Goal: Navigation & Orientation: Find specific page/section

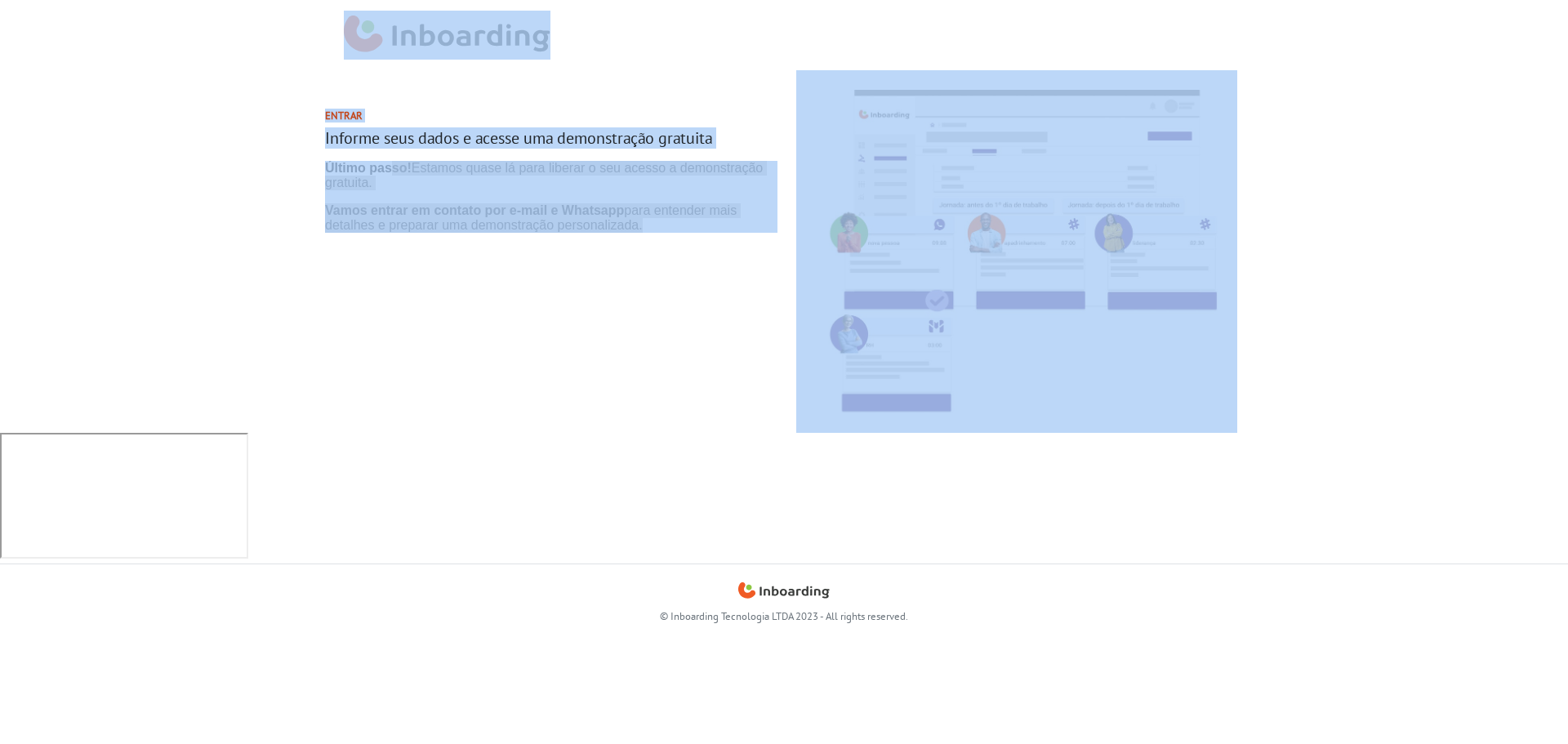
drag, startPoint x: 274, startPoint y: 14, endPoint x: 1344, endPoint y: 367, distance: 1126.7
click at [1344, 367] on body "Entrar Informe seus dados e acesse uma demonstração gratuita © Inboarding Tecno…" at bounding box center [784, 372] width 1568 height 744
click at [1344, 368] on section "Entrar Informe seus dados e acesse uma demonstração gratuita" at bounding box center [784, 252] width 1568 height 363
click at [1366, 358] on section "Entrar Informe seus dados e acesse uma demonstração gratuita" at bounding box center [784, 252] width 1568 height 363
drag, startPoint x: 1490, startPoint y: 302, endPoint x: 1230, endPoint y: 307, distance: 260.0
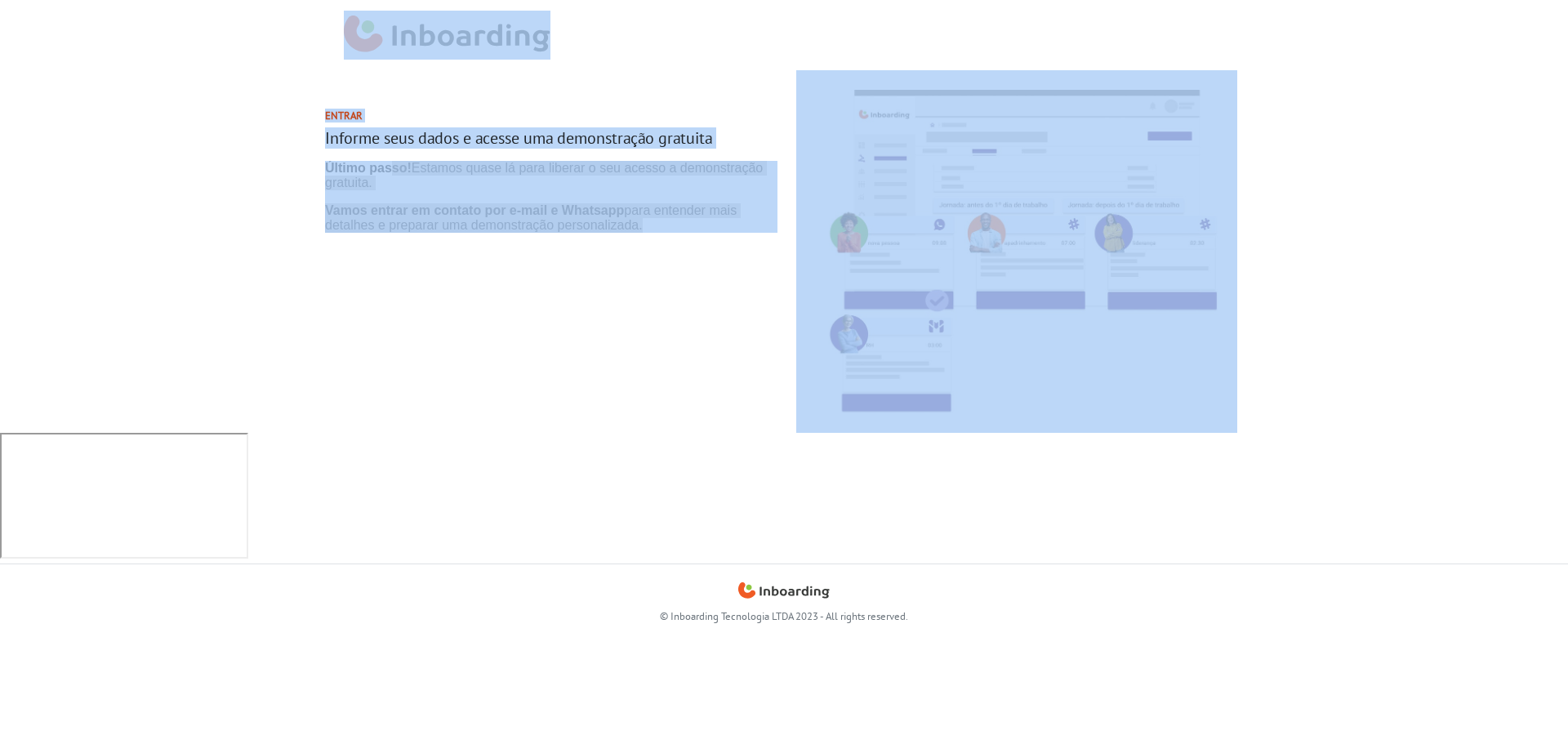
click at [1491, 301] on section "Entrar Informe seus dados e acesse uma demonstração gratuita" at bounding box center [784, 252] width 1568 height 363
click at [254, 44] on header at bounding box center [784, 35] width 1568 height 70
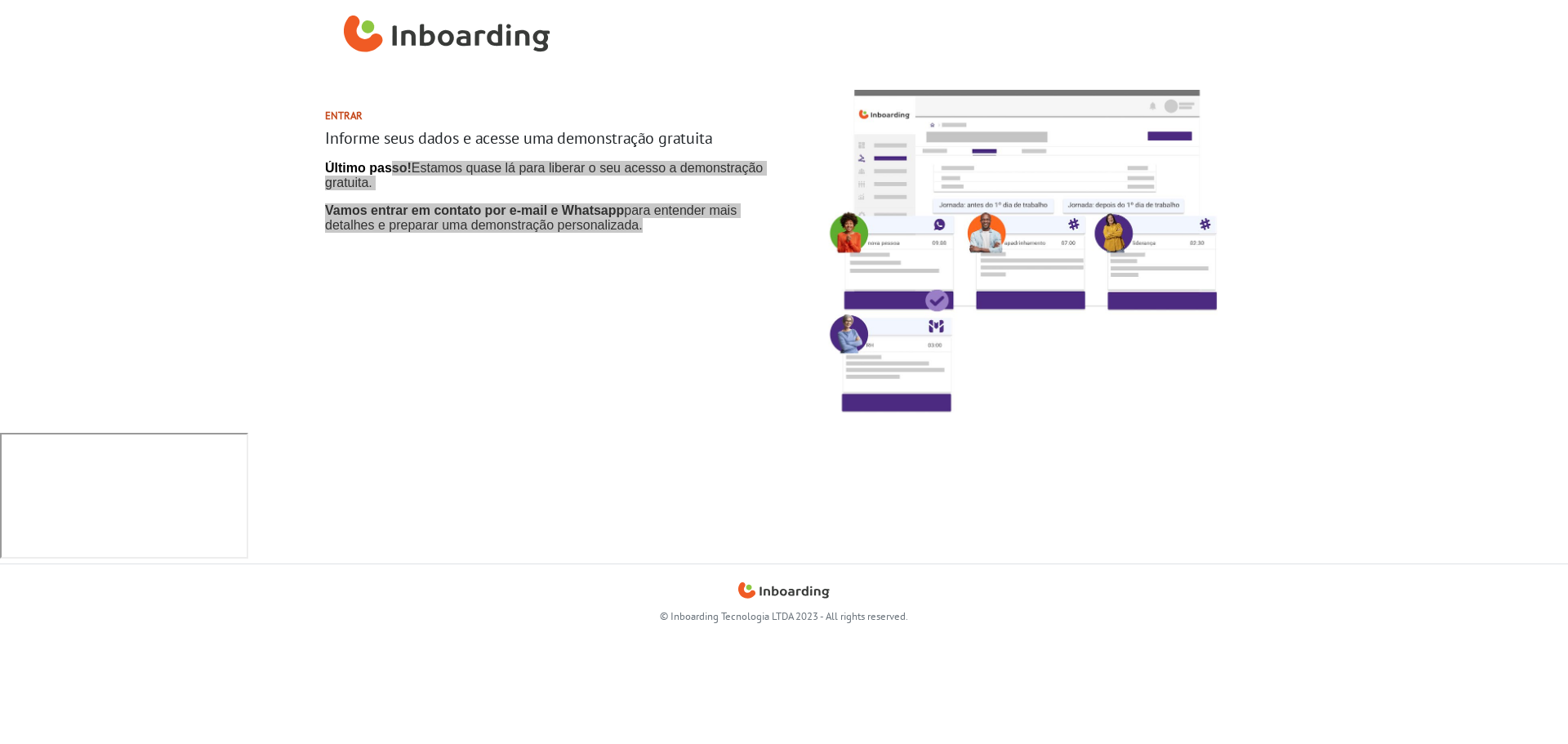
click at [255, 260] on section "Entrar Informe seus dados e acesse uma demonstração gratuita" at bounding box center [784, 252] width 1568 height 363
drag, startPoint x: 326, startPoint y: 340, endPoint x: 350, endPoint y: 319, distance: 31.9
click at [327, 340] on div "Entrar Informe seus dados e acesse uma demonstração gratuita" at bounding box center [551, 252] width 465 height 363
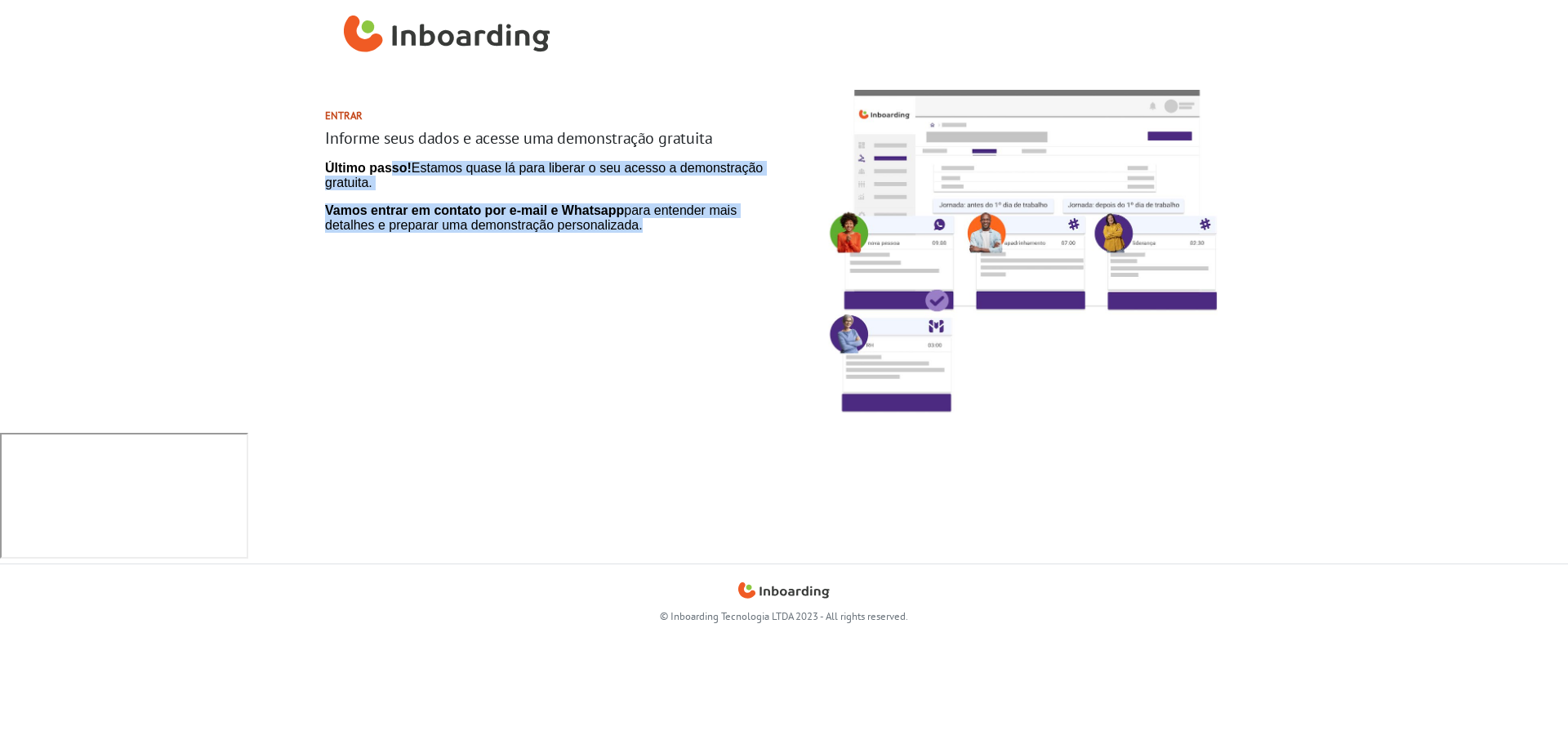
click at [524, 220] on p "Vamos entrar em contato por e-mail e Whatsapp para entender mais detalhes e pre…" at bounding box center [551, 217] width 453 height 29
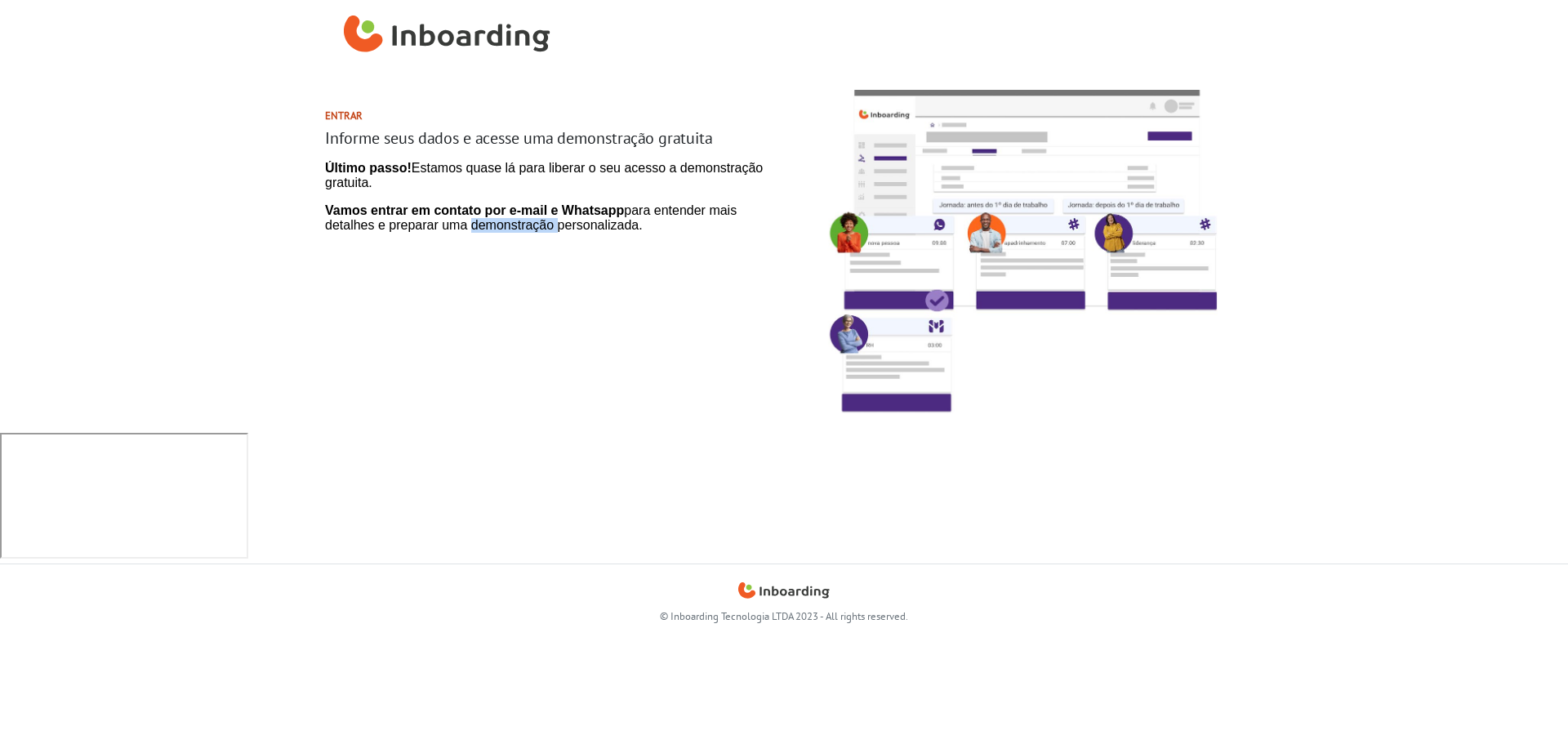
click at [524, 220] on p "Vamos entrar em contato por e-mail e Whatsapp para entender mais detalhes e pre…" at bounding box center [551, 217] width 453 height 29
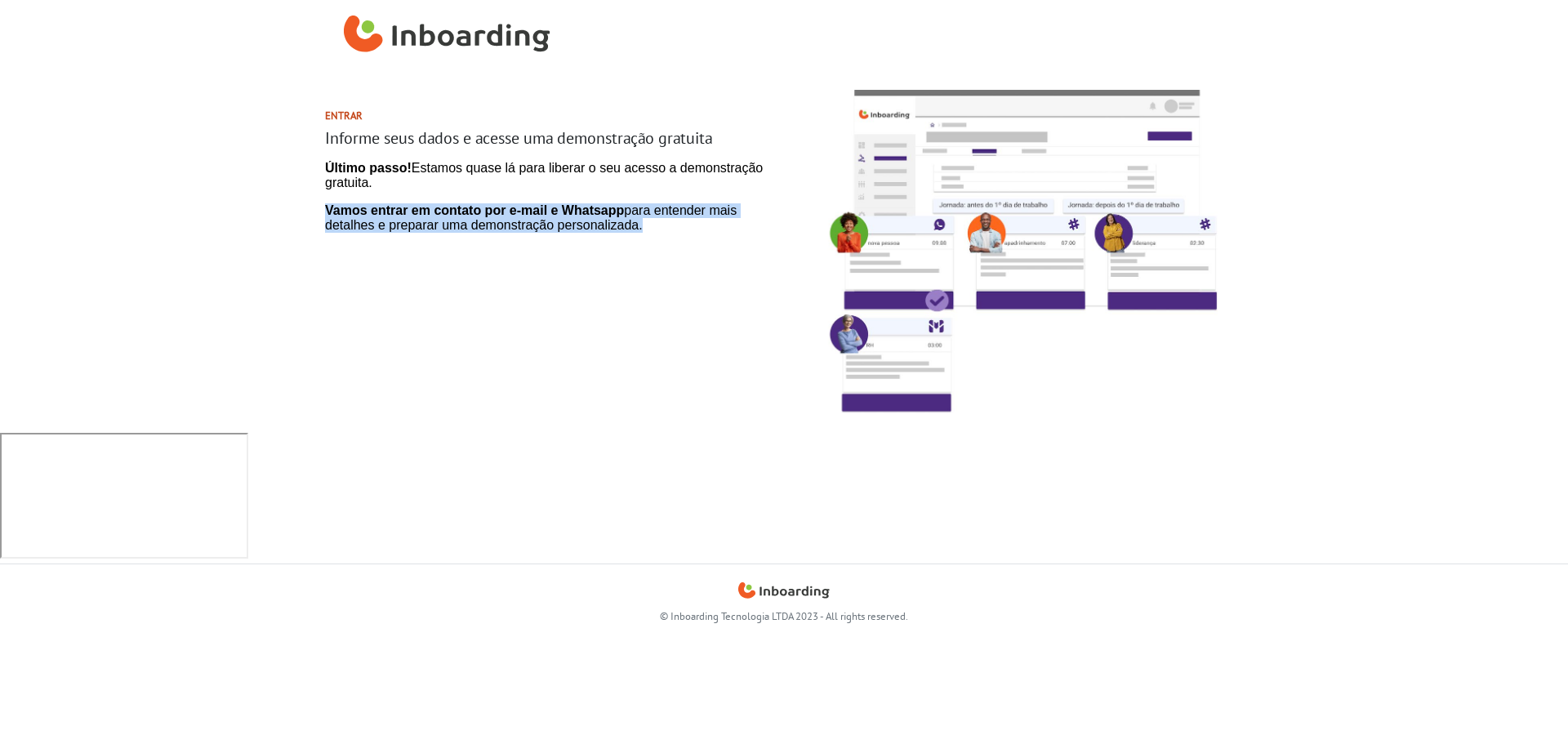
click at [524, 220] on p "Vamos entrar em contato por e-mail e Whatsapp para entender mais detalhes e pre…" at bounding box center [551, 217] width 453 height 29
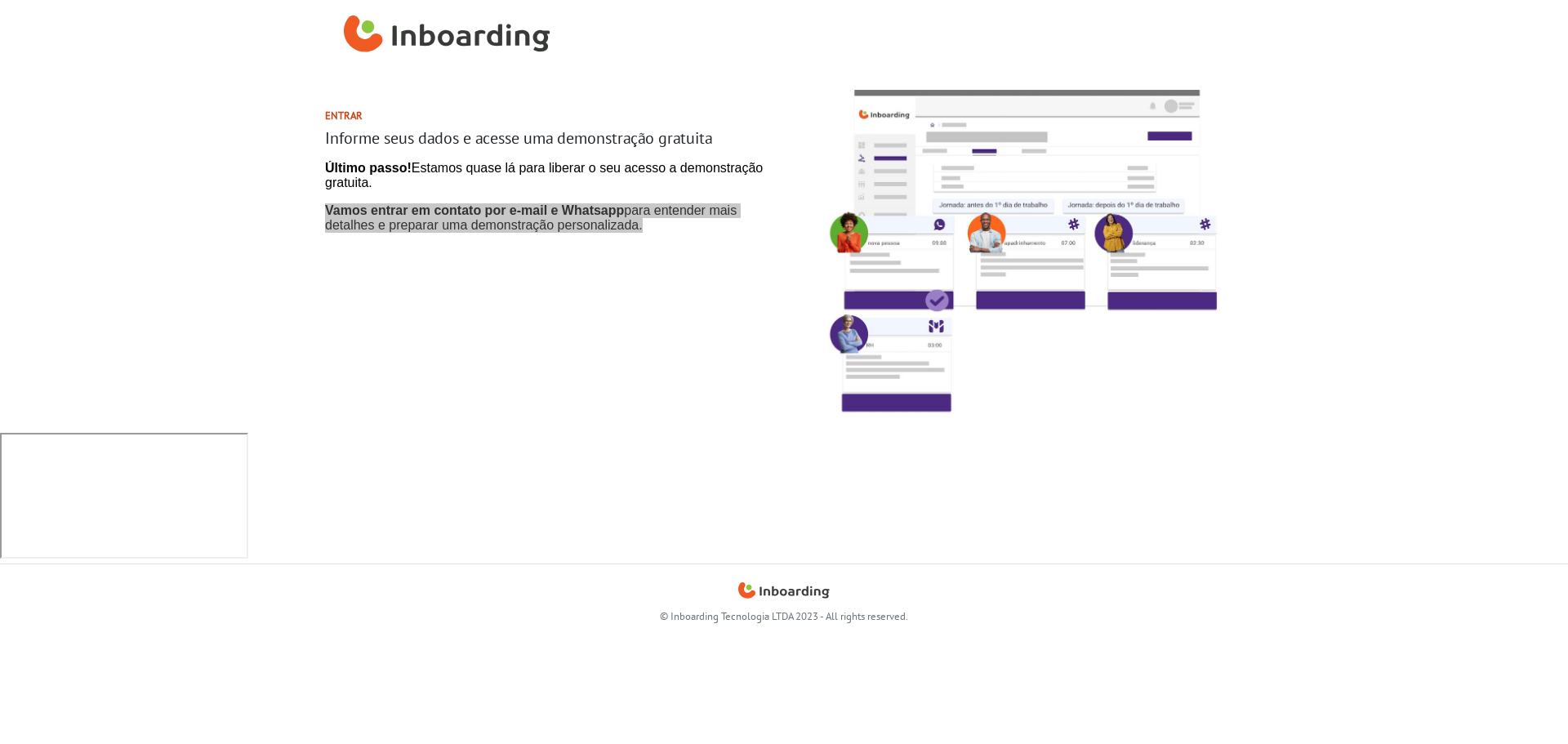
click at [571, 359] on div "Entrar Informe seus dados e acesse uma demonstração gratuita" at bounding box center [551, 252] width 465 height 363
